Goal: Task Accomplishment & Management: Manage account settings

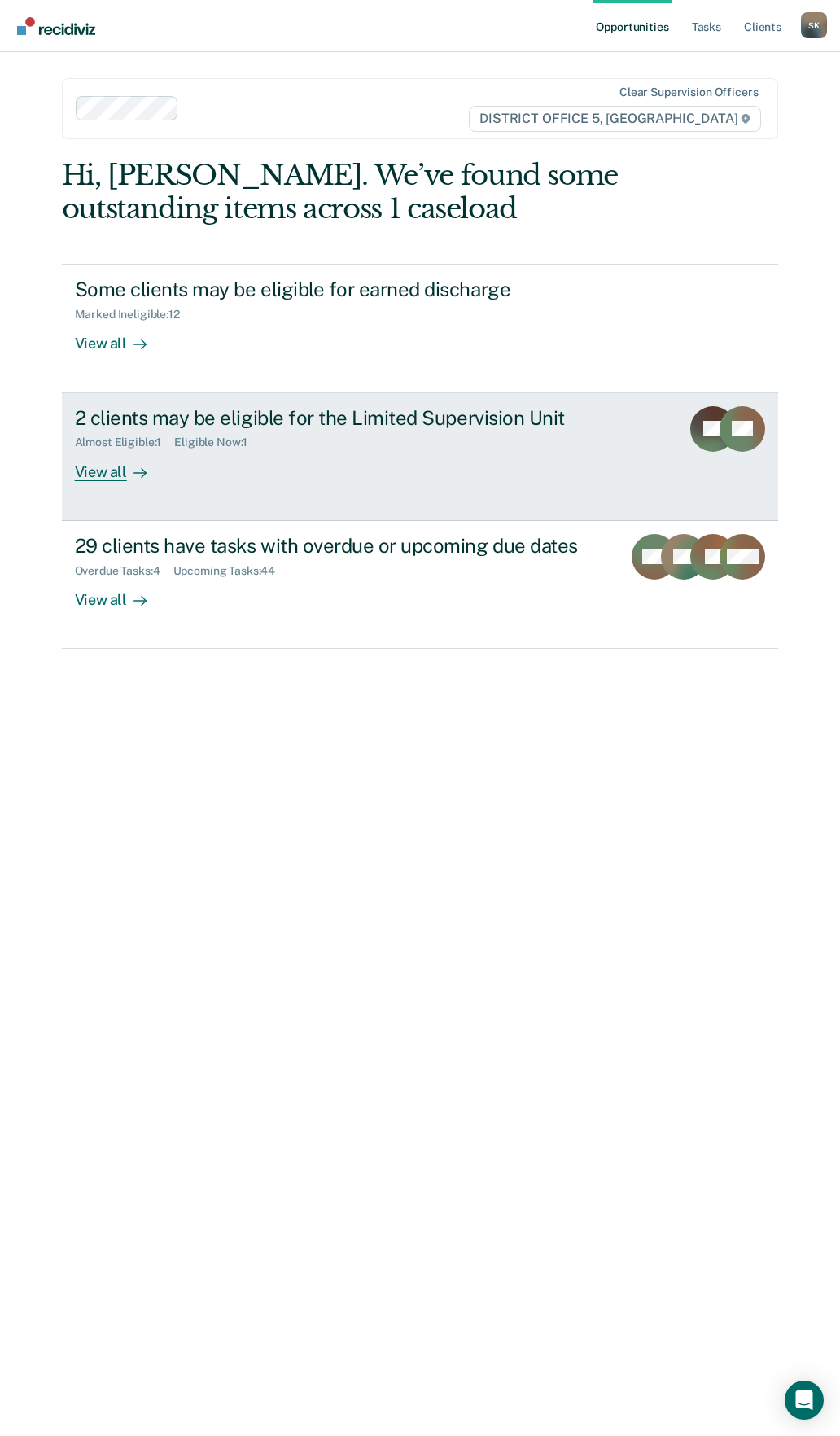
click at [93, 469] on div "View all" at bounding box center [121, 465] width 92 height 32
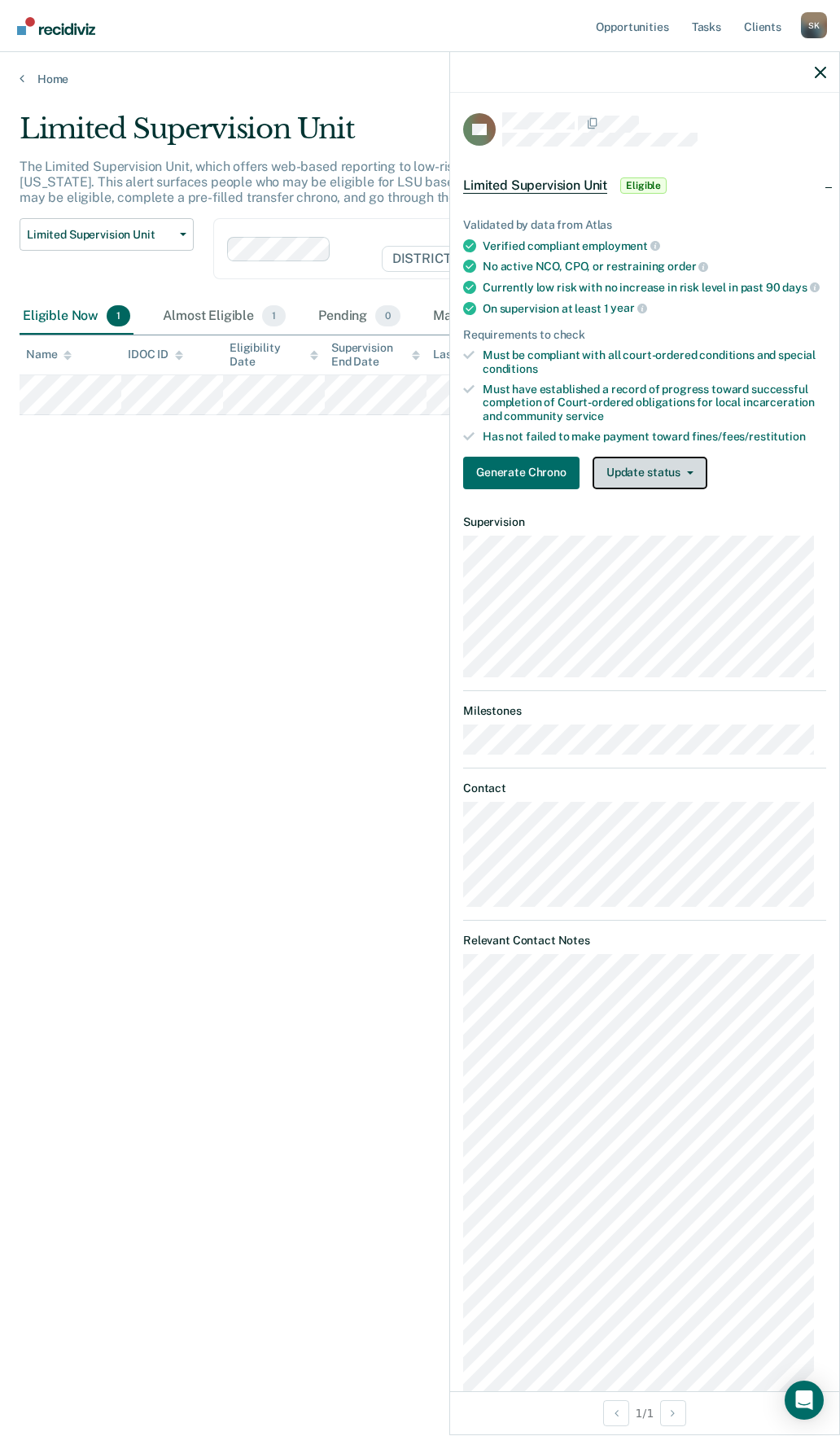
click at [693, 479] on button "Update status" at bounding box center [649, 473] width 115 height 33
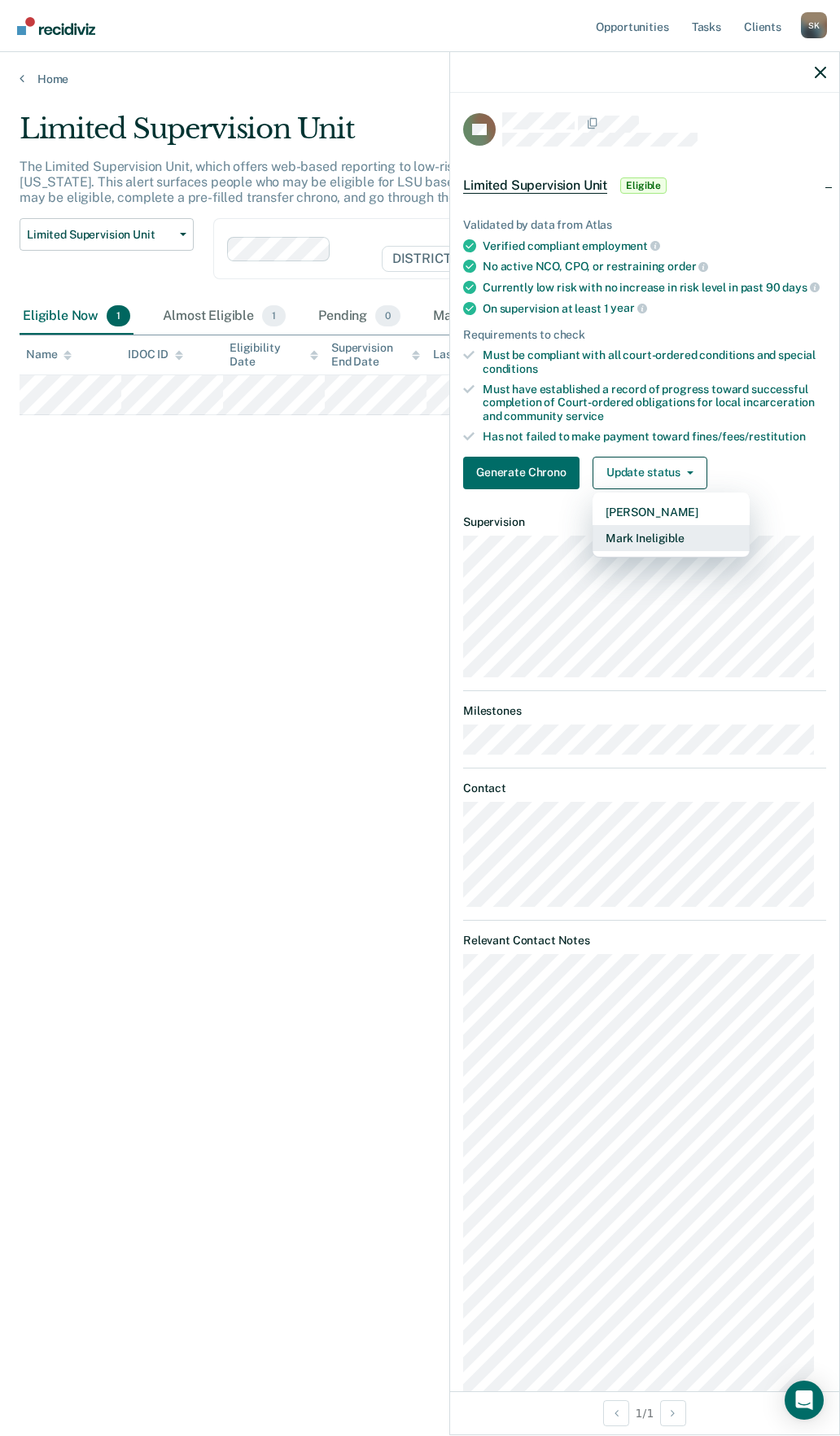
click at [674, 551] on button "Mark Ineligible" at bounding box center [671, 538] width 157 height 26
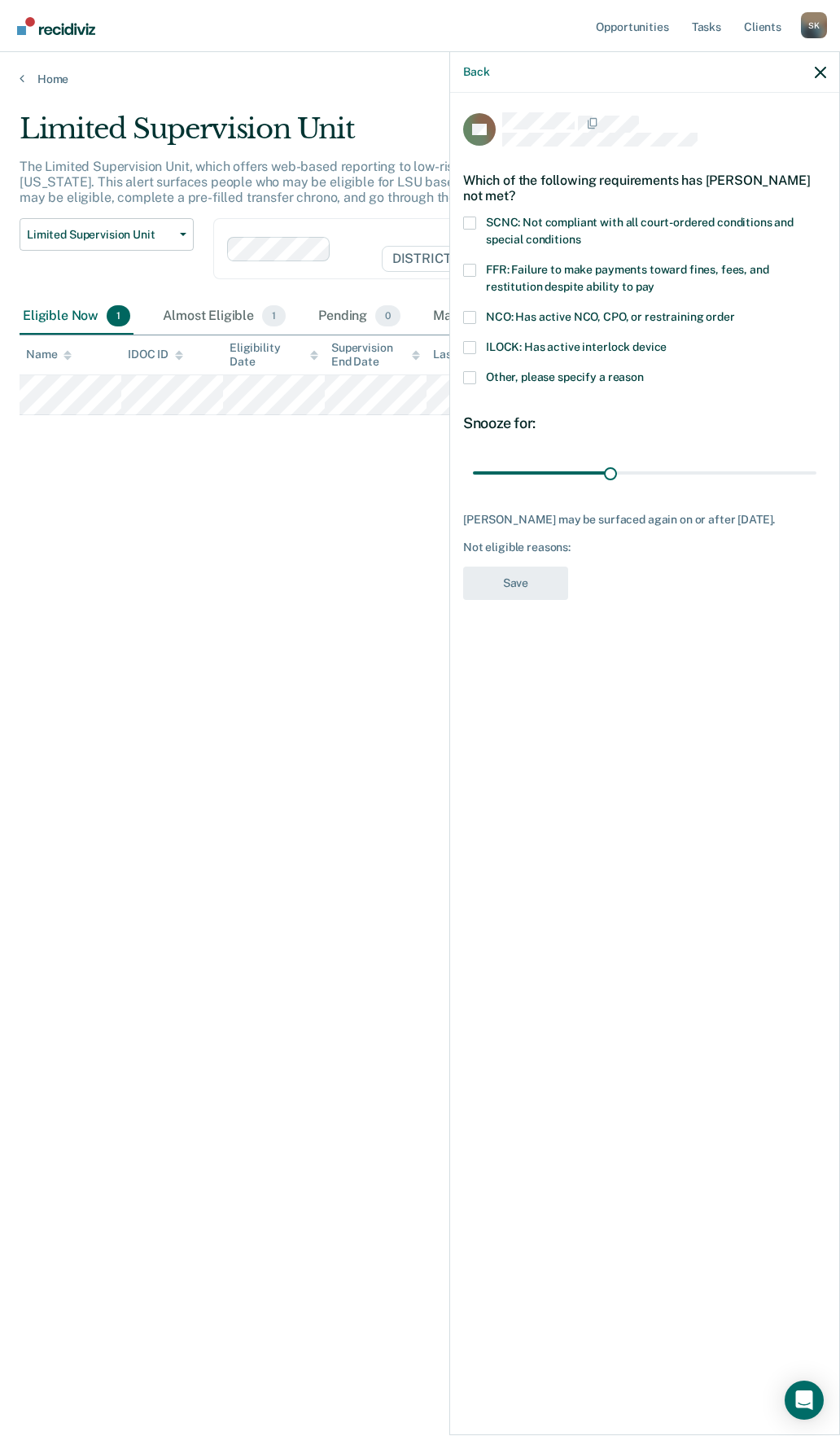
click at [469, 380] on span at bounding box center [470, 377] width 13 height 13
click at [644, 371] on input "Other, please specify a reason" at bounding box center [644, 371] width 0 height 0
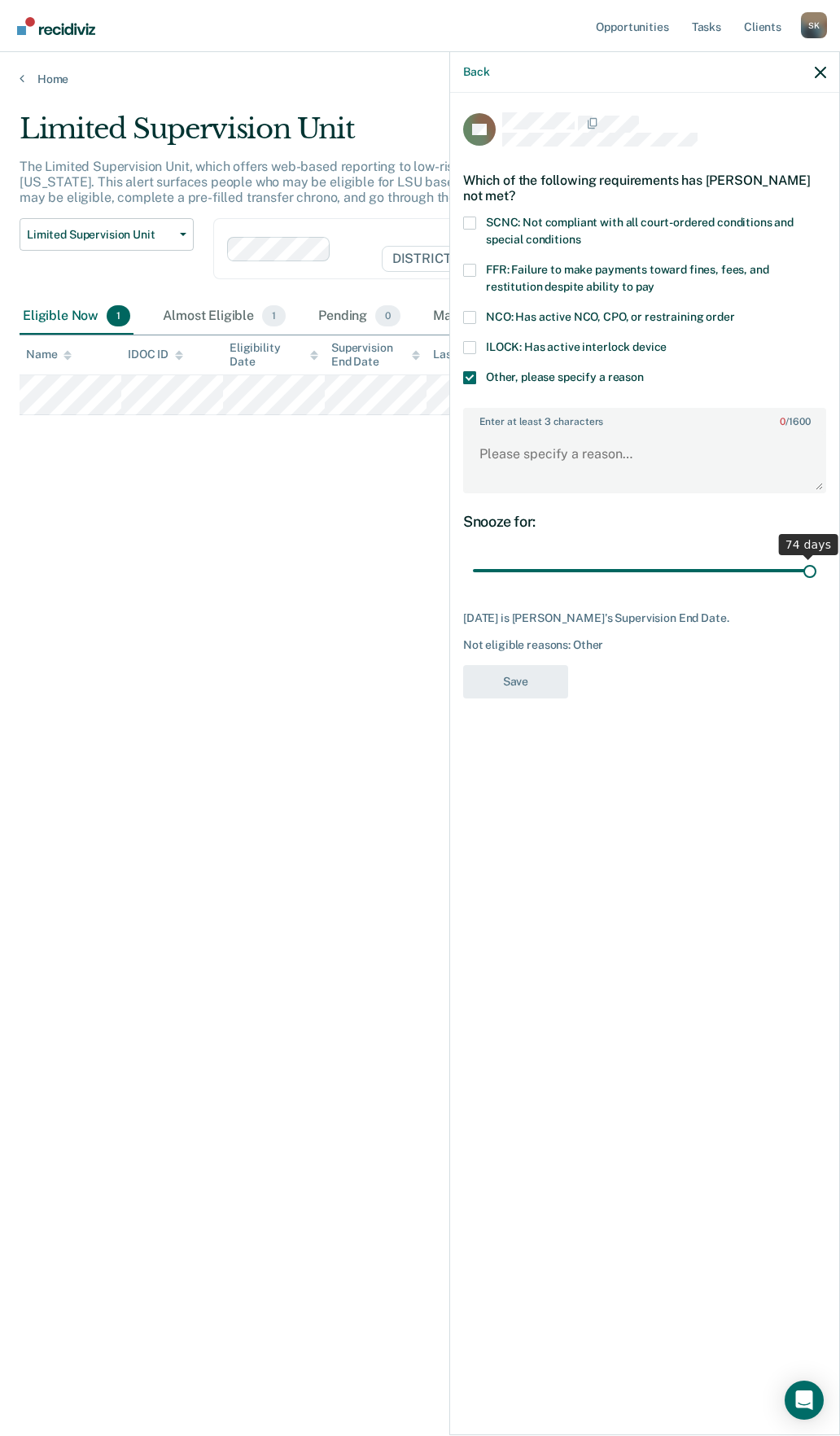
drag, startPoint x: 609, startPoint y: 563, endPoint x: 899, endPoint y: 556, distance: 290.1
type input "74"
click at [817, 557] on input "range" at bounding box center [645, 571] width 344 height 28
click at [540, 454] on textarea "Enter at least 3 characters 0 / 1600" at bounding box center [644, 462] width 360 height 60
type textarea "SO"
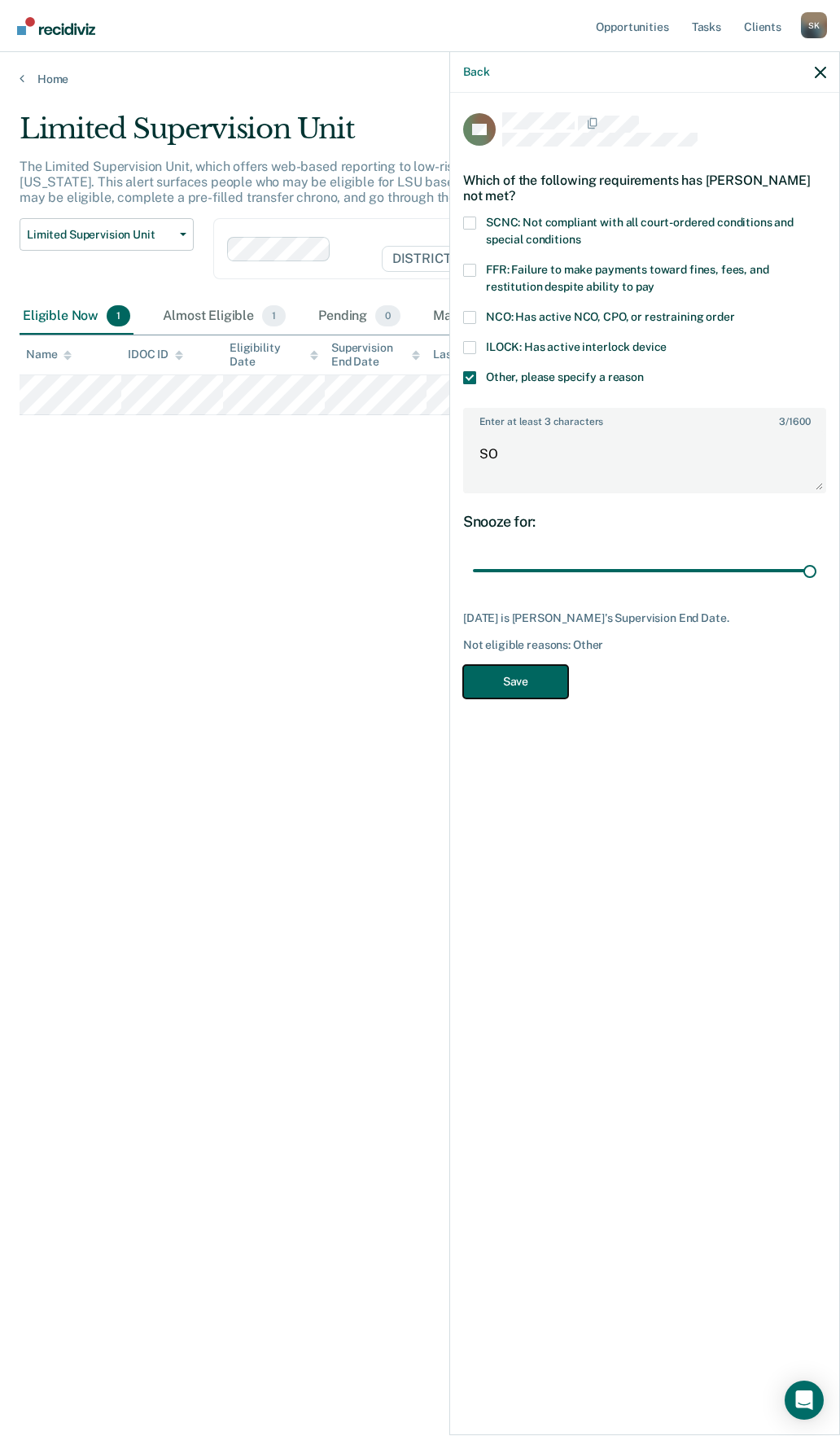
click at [521, 673] on button "Save" at bounding box center [516, 682] width 105 height 34
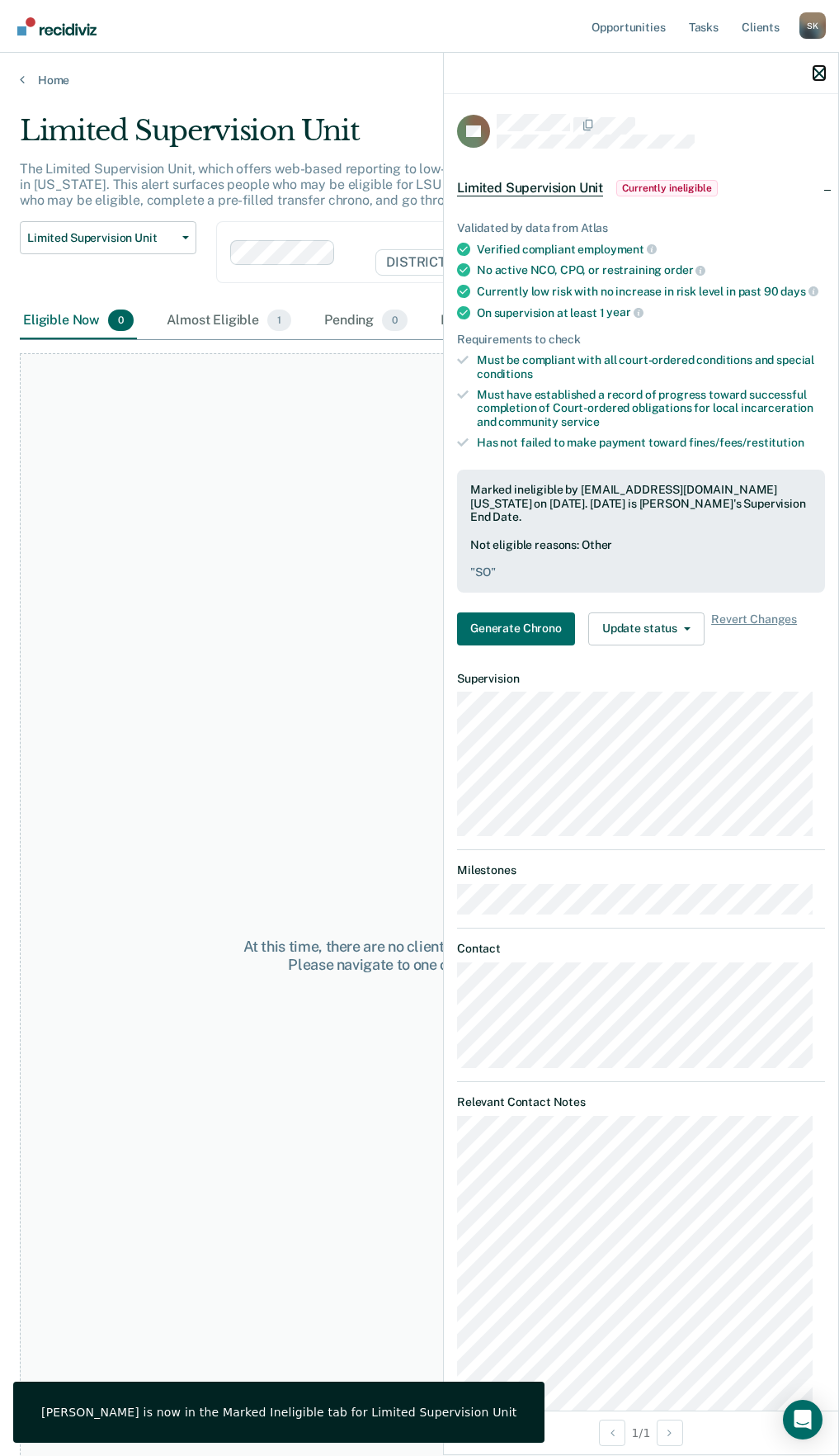
click at [818, 67] on icon "button" at bounding box center [819, 73] width 11 height 11
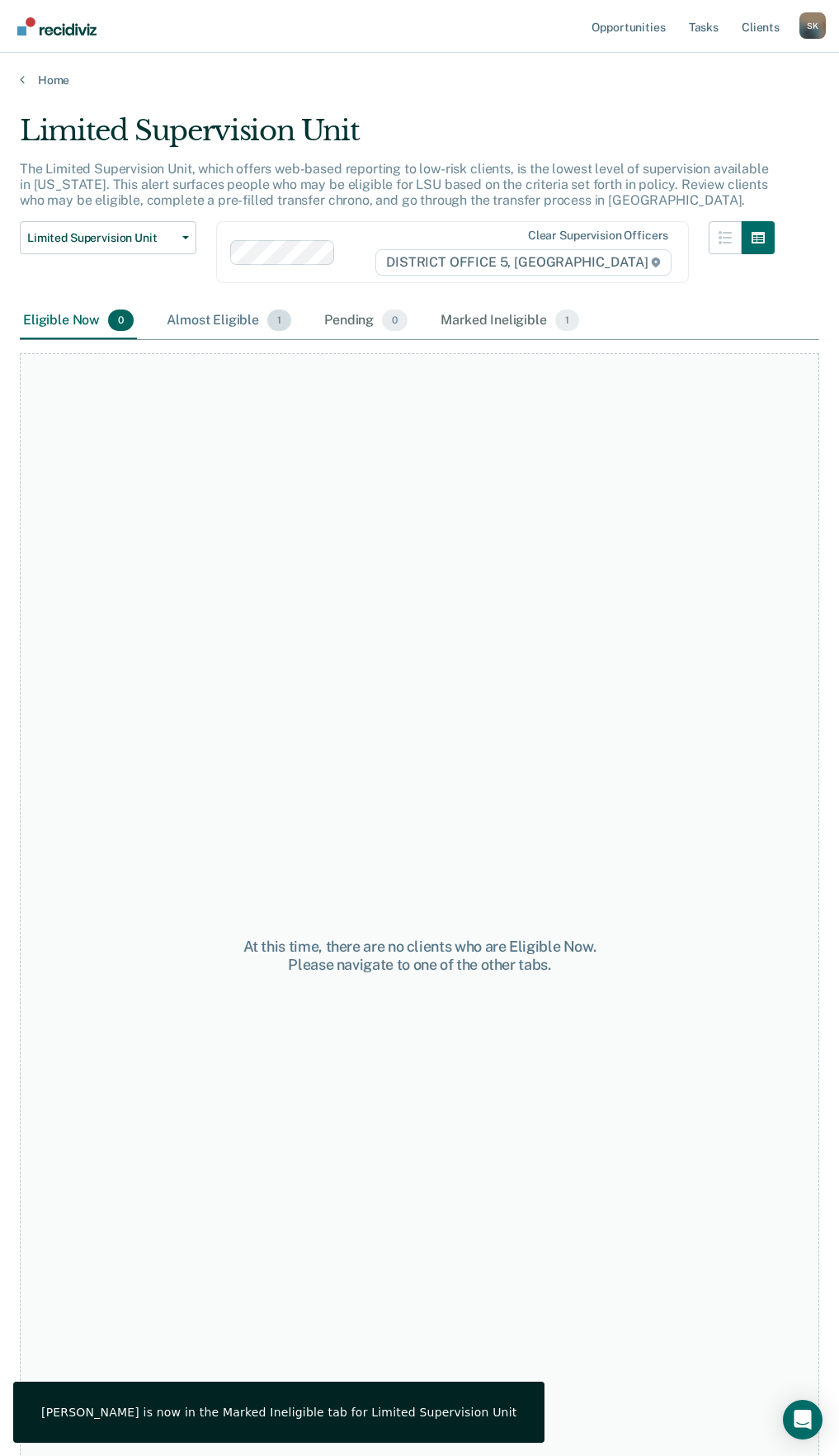
click at [231, 321] on div "Almost Eligible 1" at bounding box center [229, 321] width 132 height 36
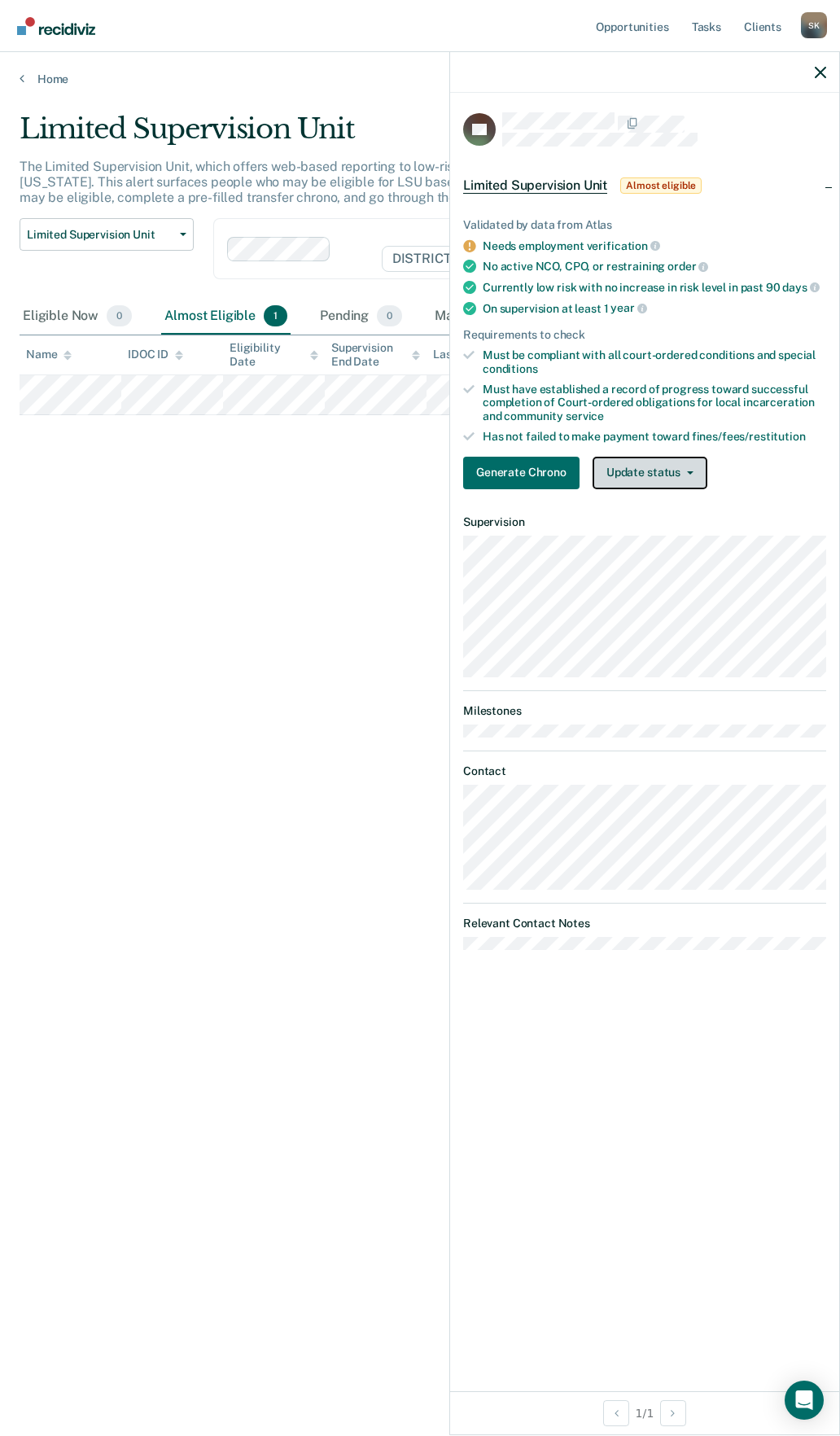
click at [694, 475] on button "Update status" at bounding box center [649, 473] width 115 height 33
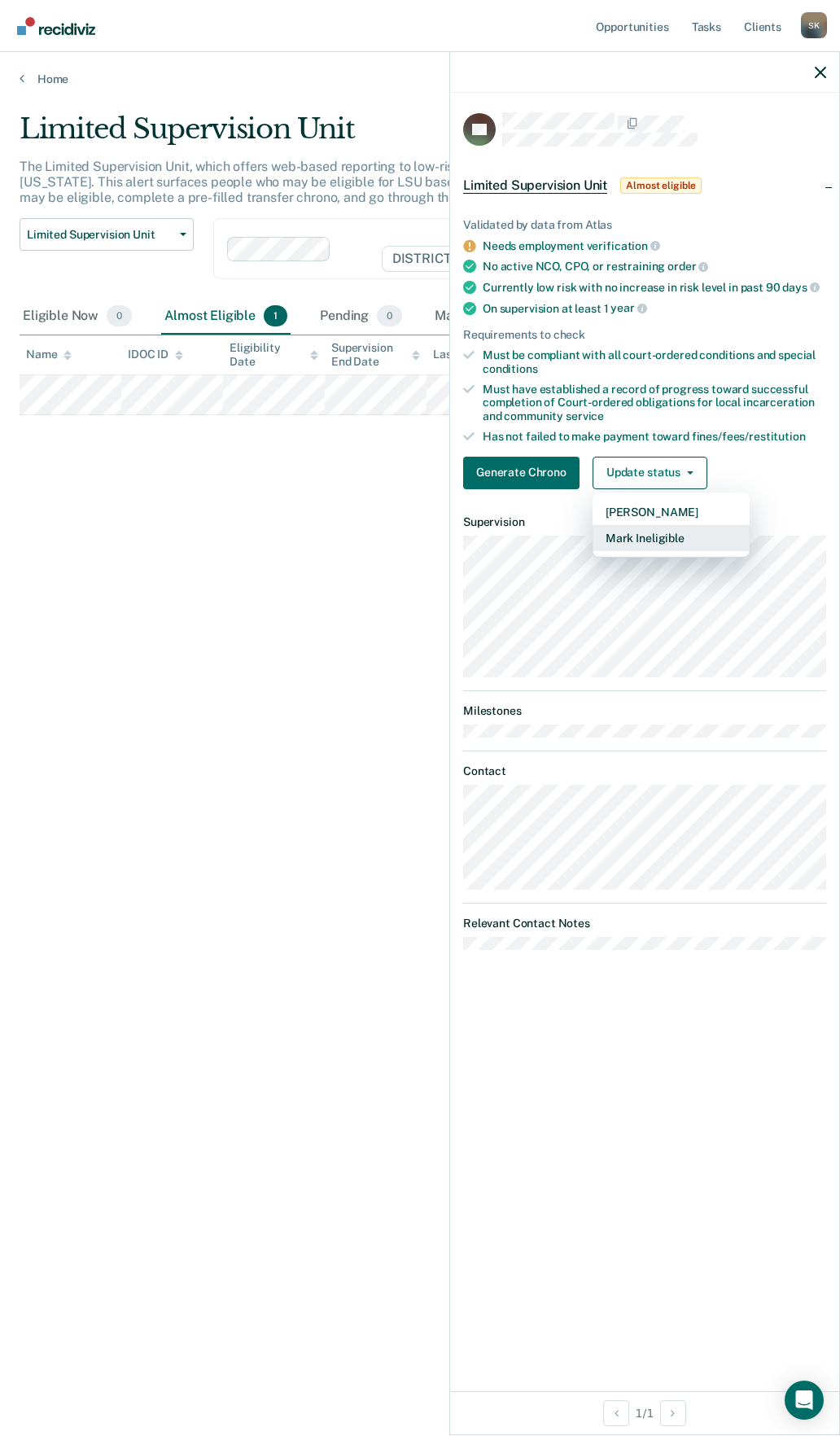
click at [675, 535] on button "Mark Ineligible" at bounding box center [671, 538] width 157 height 26
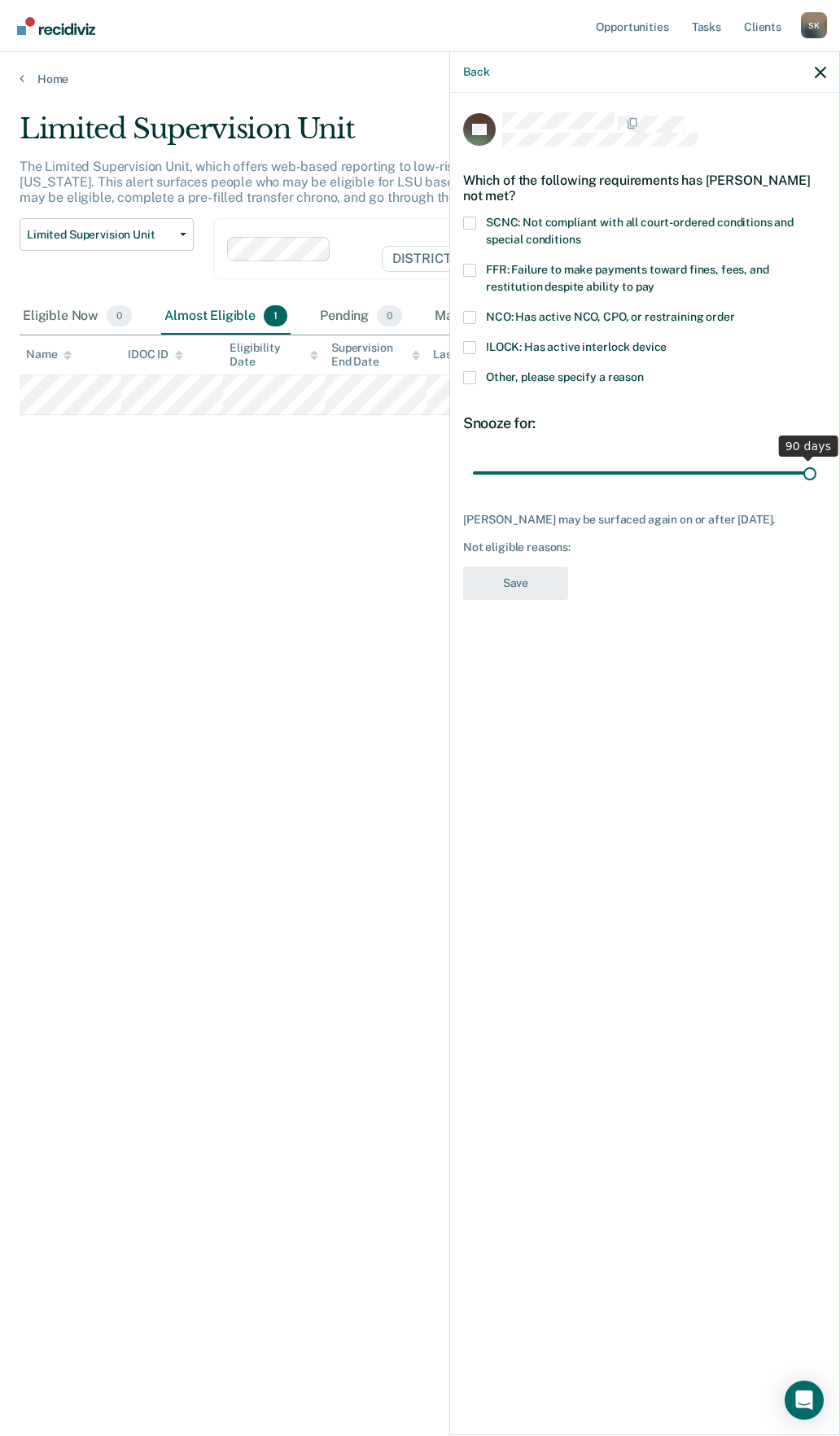
drag, startPoint x: 590, startPoint y: 469, endPoint x: 813, endPoint y: 475, distance: 223.1
type input "90"
click at [813, 475] on input "range" at bounding box center [645, 473] width 344 height 28
click at [468, 268] on span at bounding box center [470, 270] width 13 height 13
click at [654, 281] on input "FFR: Failure to make payments toward fines, fees, and restitution despite abili…" at bounding box center [654, 281] width 0 height 0
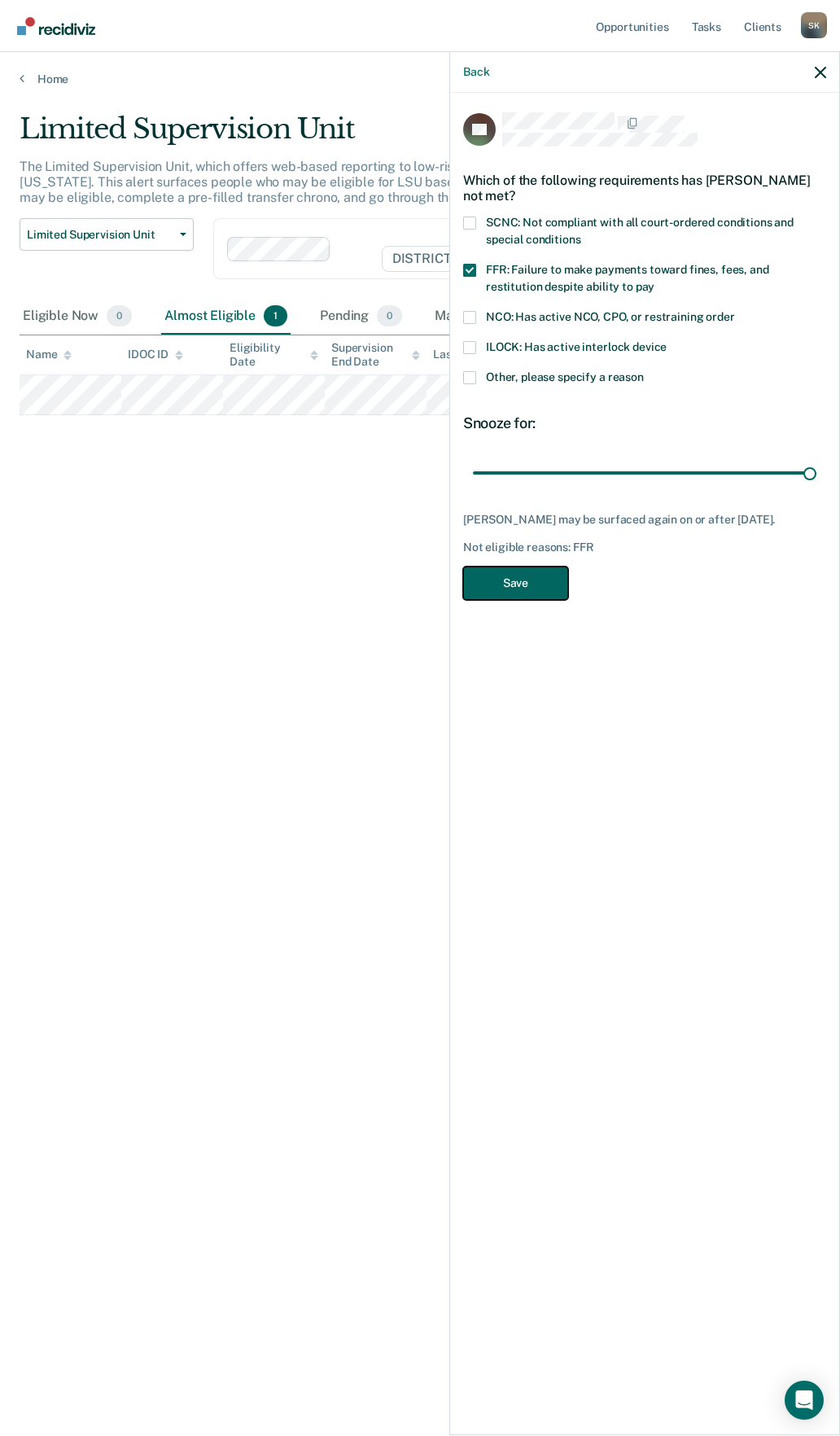
click at [520, 597] on button "Save" at bounding box center [516, 583] width 105 height 34
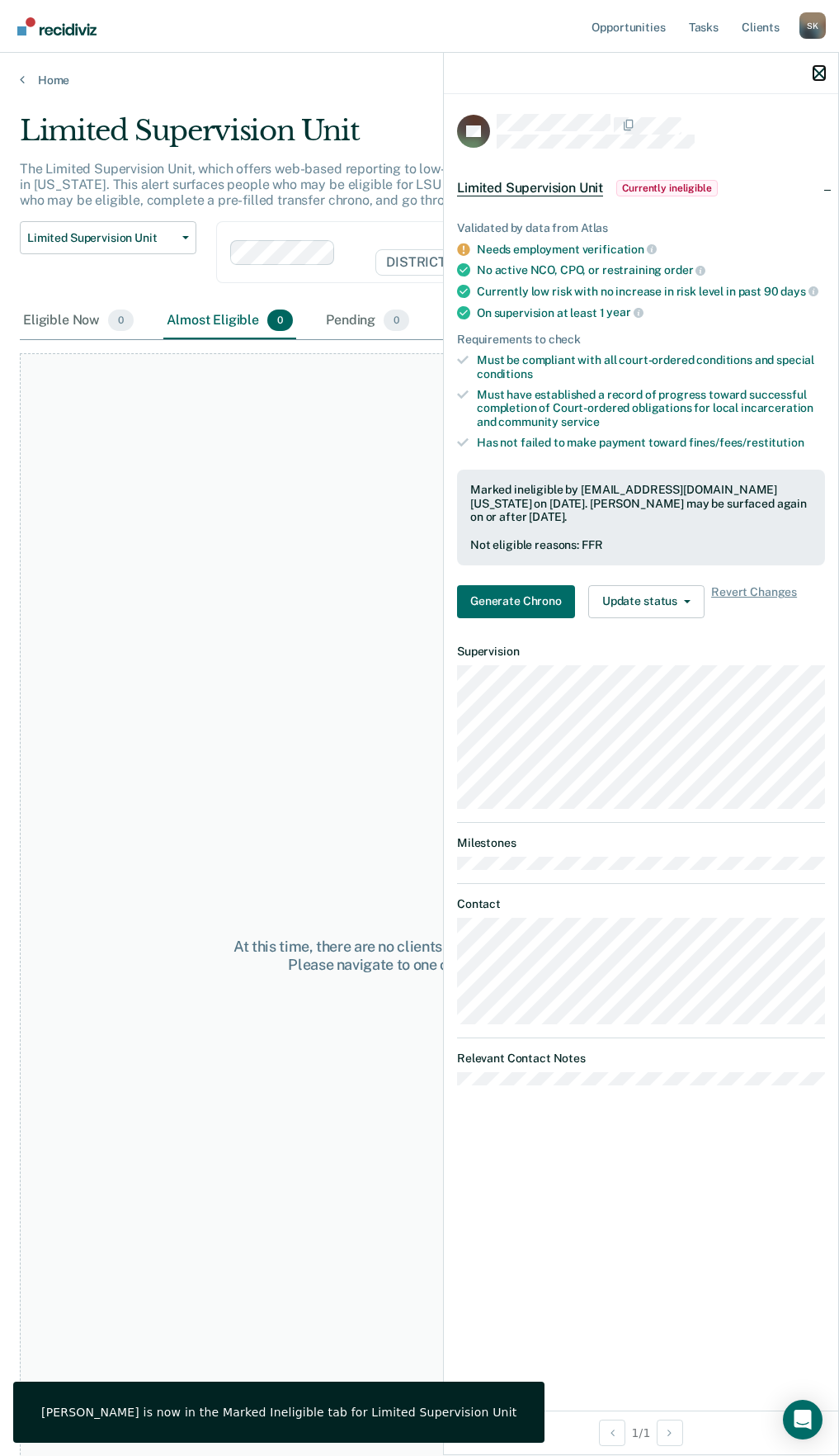
click at [817, 73] on icon "button" at bounding box center [819, 73] width 11 height 11
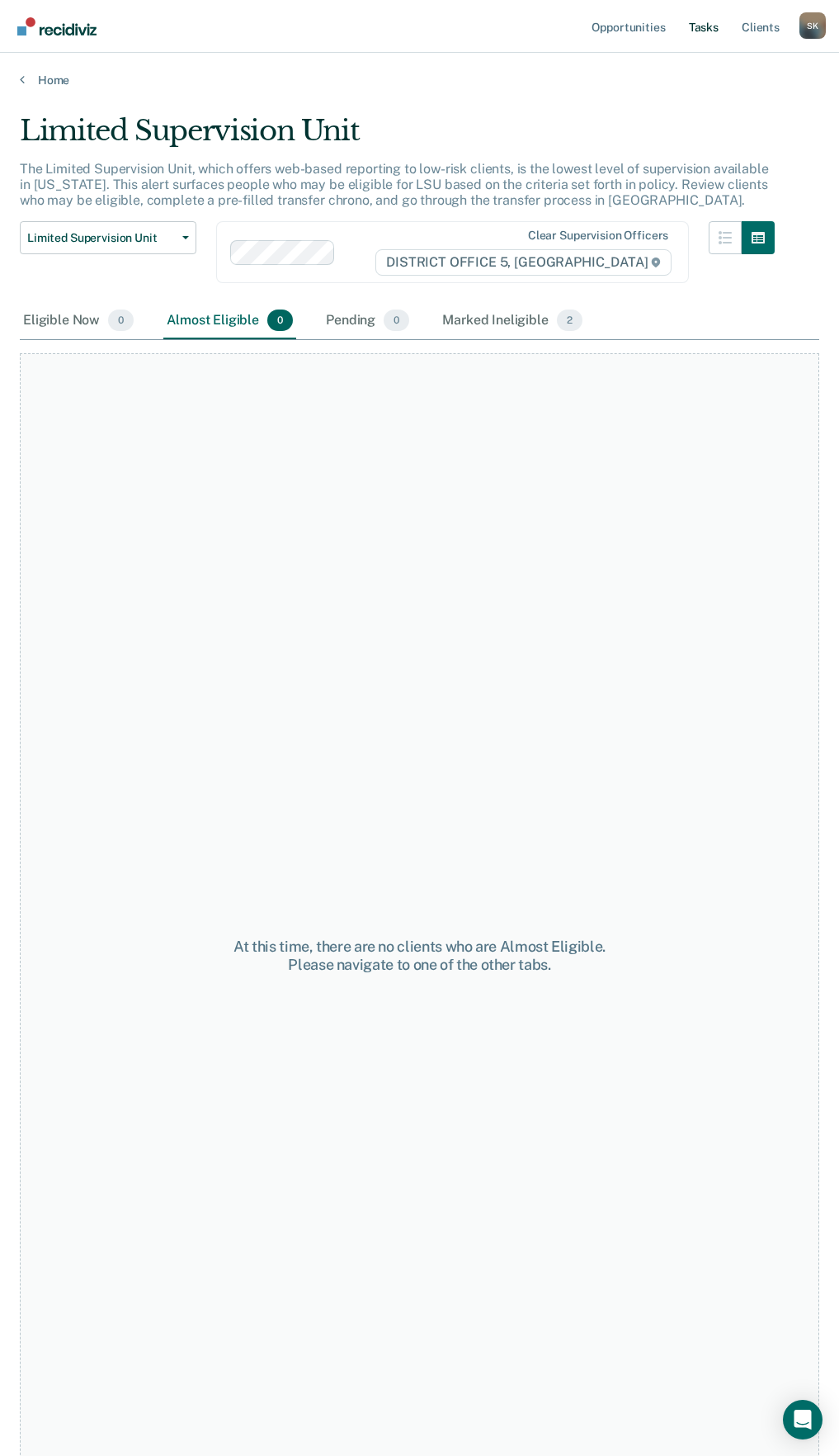
click at [708, 25] on link "Tasks" at bounding box center [704, 27] width 36 height 53
